Goal: Feedback & Contribution: Leave review/rating

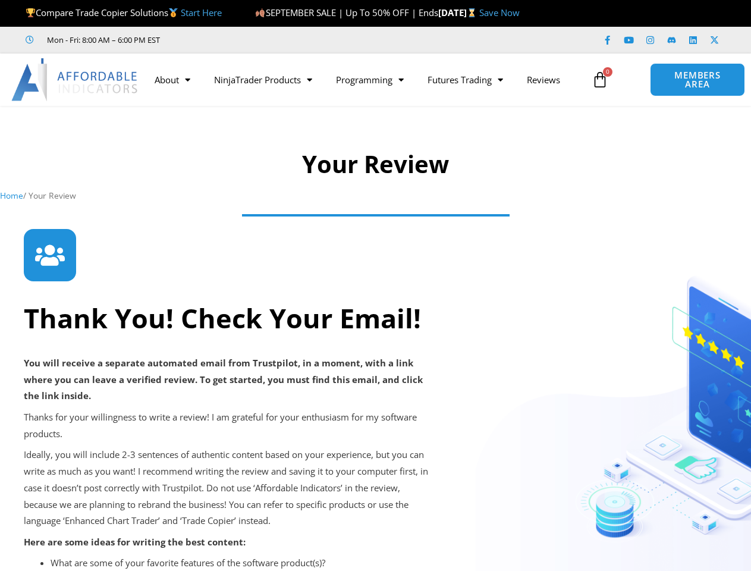
click at [375, 285] on div at bounding box center [375, 258] width 703 height 58
click at [600, 80] on icon at bounding box center [599, 79] width 17 height 17
